Goal: Information Seeking & Learning: Learn about a topic

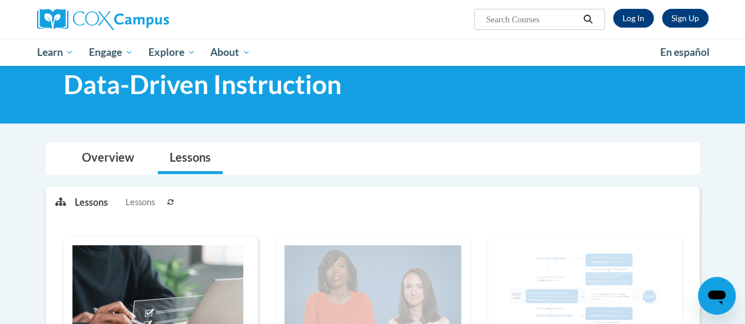
scroll to position [34, 0]
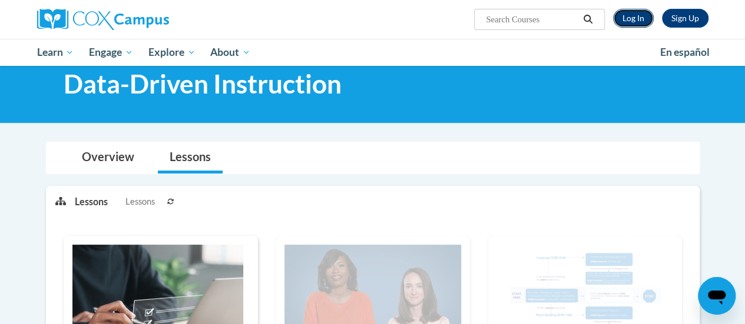
click at [629, 18] on link "Log In" at bounding box center [633, 18] width 41 height 19
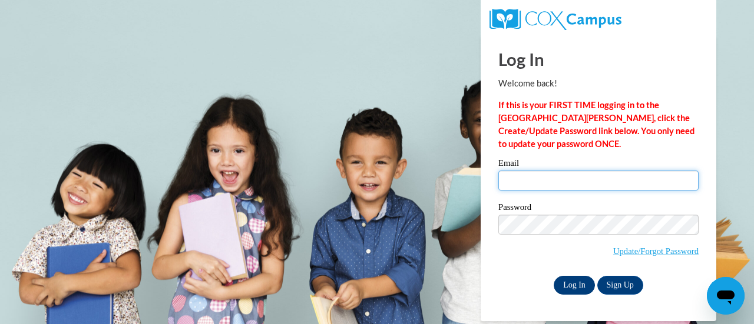
type input "jessica.kurdas@rusd.org"
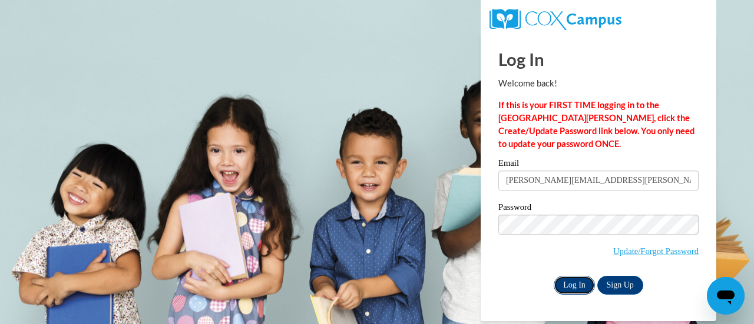
click at [583, 282] on input "Log In" at bounding box center [573, 285] width 41 height 19
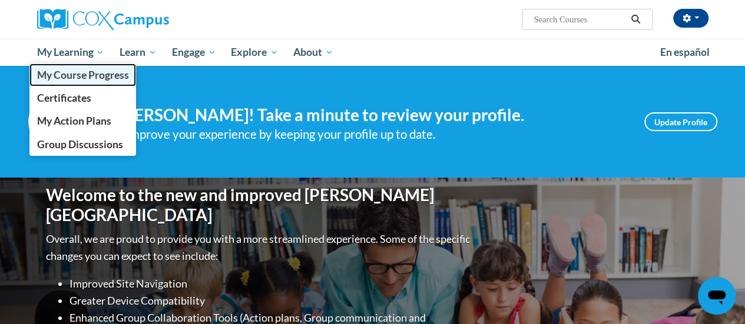
click at [98, 76] on span "My Course Progress" at bounding box center [83, 75] width 92 height 12
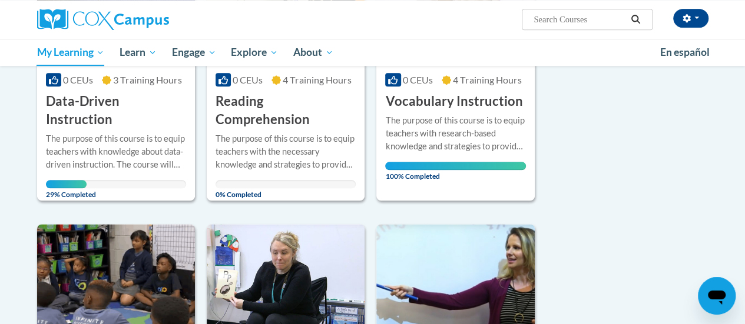
scroll to position [635, 0]
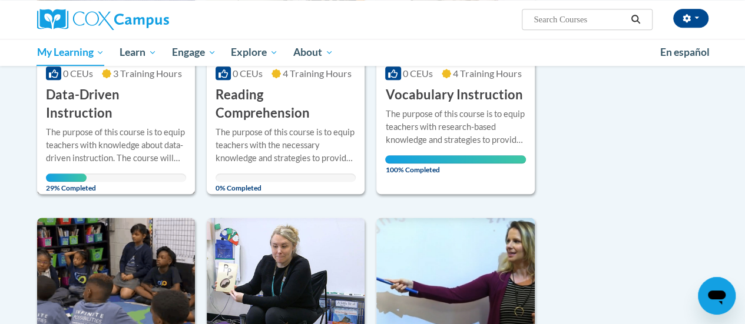
click at [100, 126] on div "The purpose of this course is to equip teachers with knowledge about data-drive…" at bounding box center [116, 145] width 140 height 39
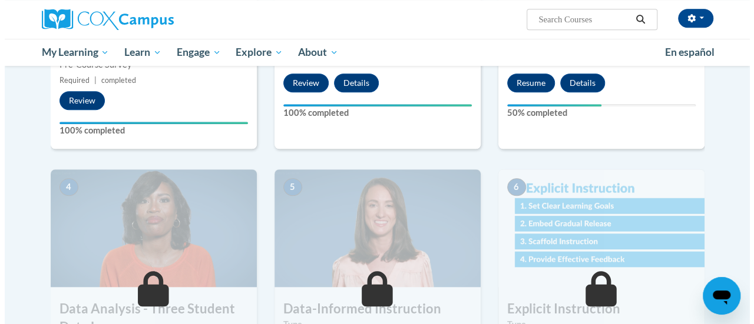
scroll to position [432, 0]
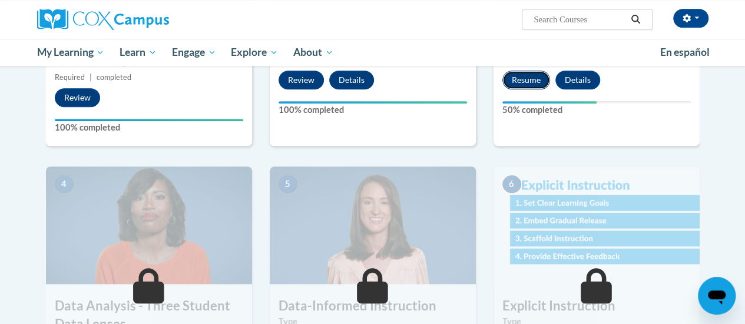
click at [531, 81] on button "Resume" at bounding box center [526, 80] width 48 height 19
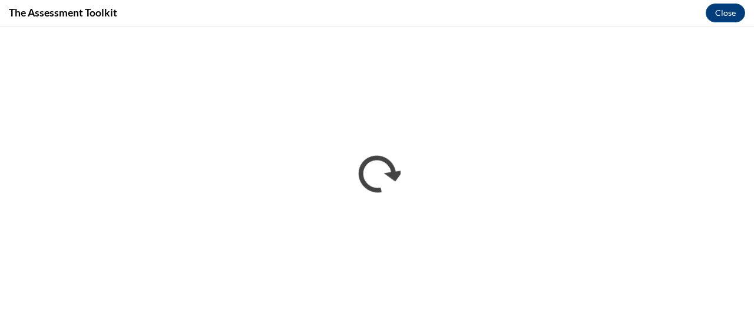
scroll to position [0, 0]
